Goal: Go to known website: Access a specific website the user already knows

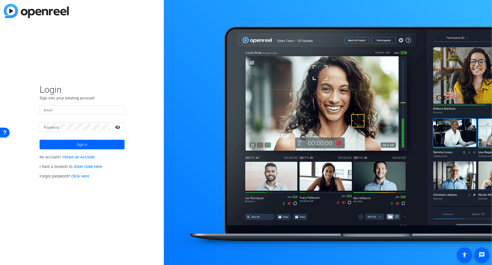
click at [99, 108] on input "Email" at bounding box center [82, 110] width 77 height 6
type input "[EMAIL_ADDRESS][DOMAIN_NAME]"
click at [40, 140] on button "Sign in" at bounding box center [82, 145] width 85 height 10
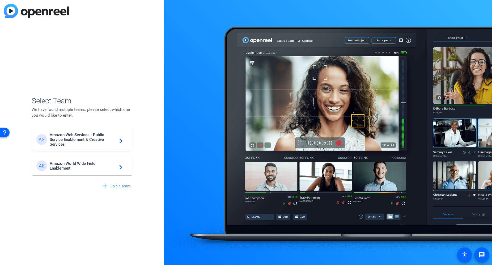
click at [82, 161] on span "Amazon World Wide Field Enablement" at bounding box center [83, 166] width 66 height 10
